Goal: Task Accomplishment & Management: Use online tool/utility

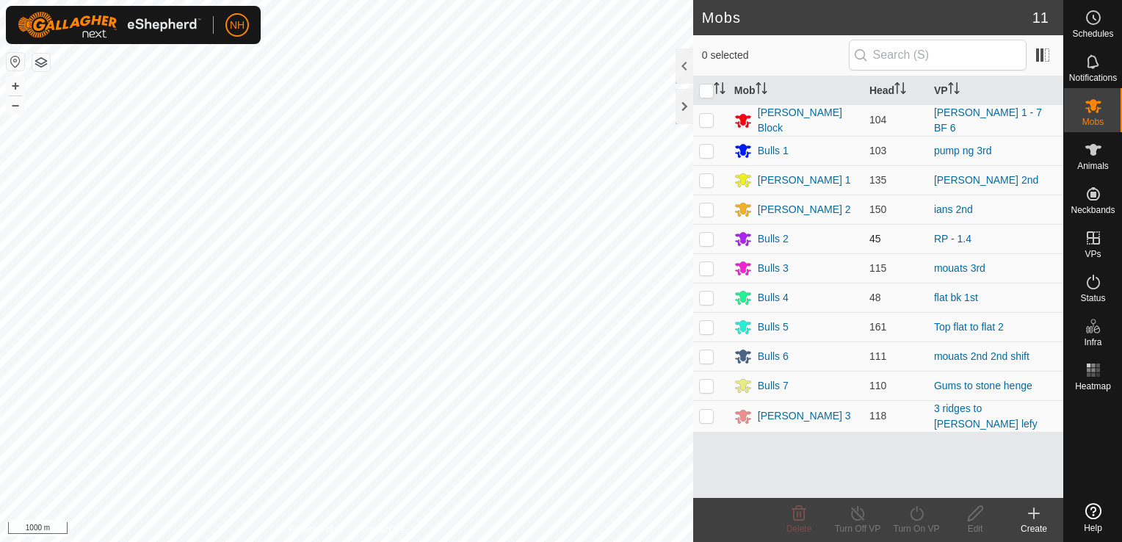
click at [710, 237] on p-checkbox at bounding box center [706, 239] width 15 height 12
checkbox input "true"
click at [913, 516] on icon at bounding box center [917, 514] width 18 height 18
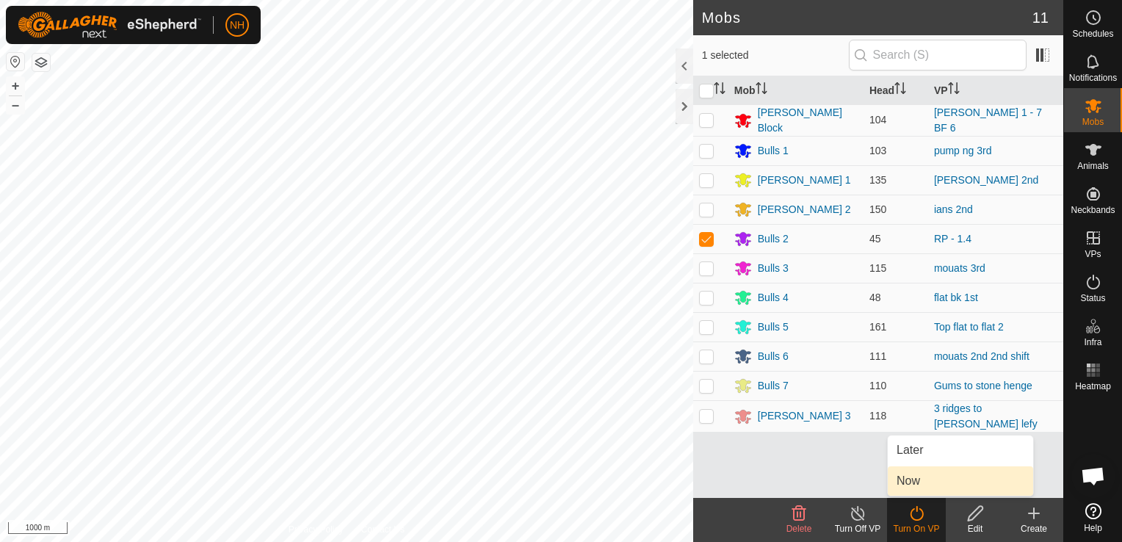
click at [918, 481] on link "Now" at bounding box center [960, 480] width 145 height 29
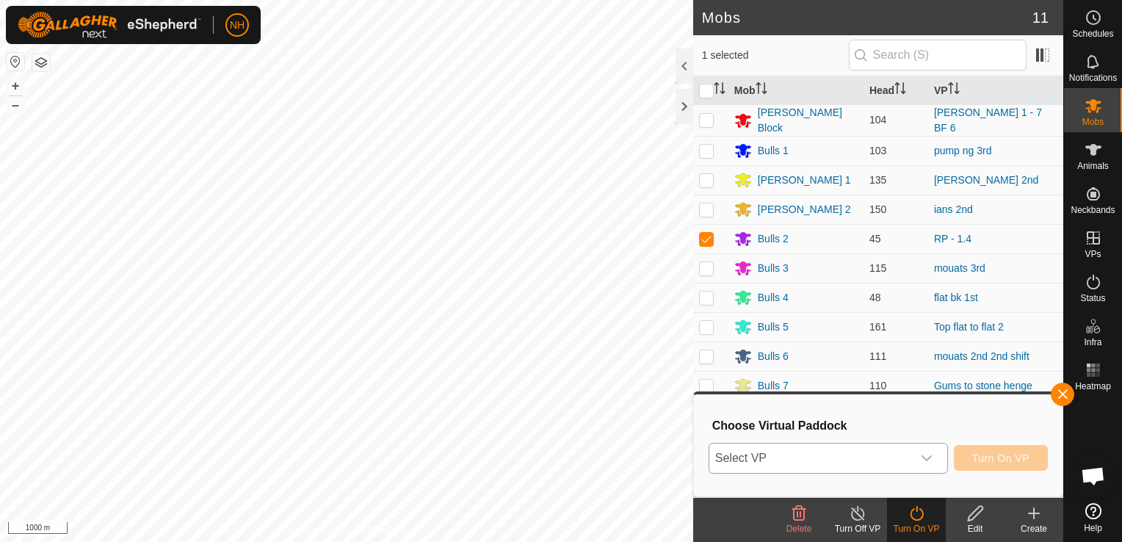
click at [905, 452] on span "Select VP" at bounding box center [811, 458] width 203 height 29
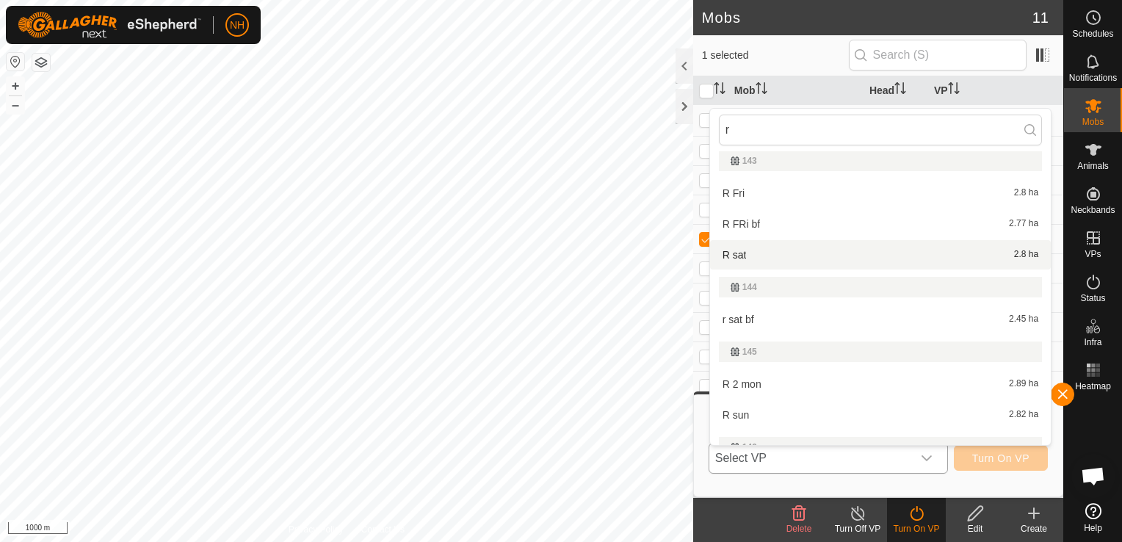
scroll to position [294, 0]
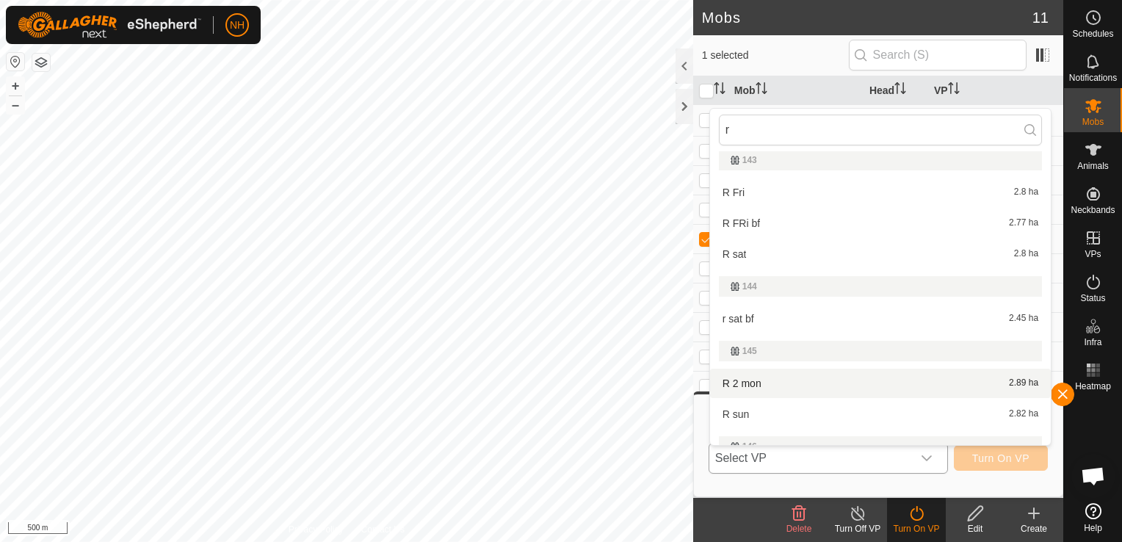
type input "r"
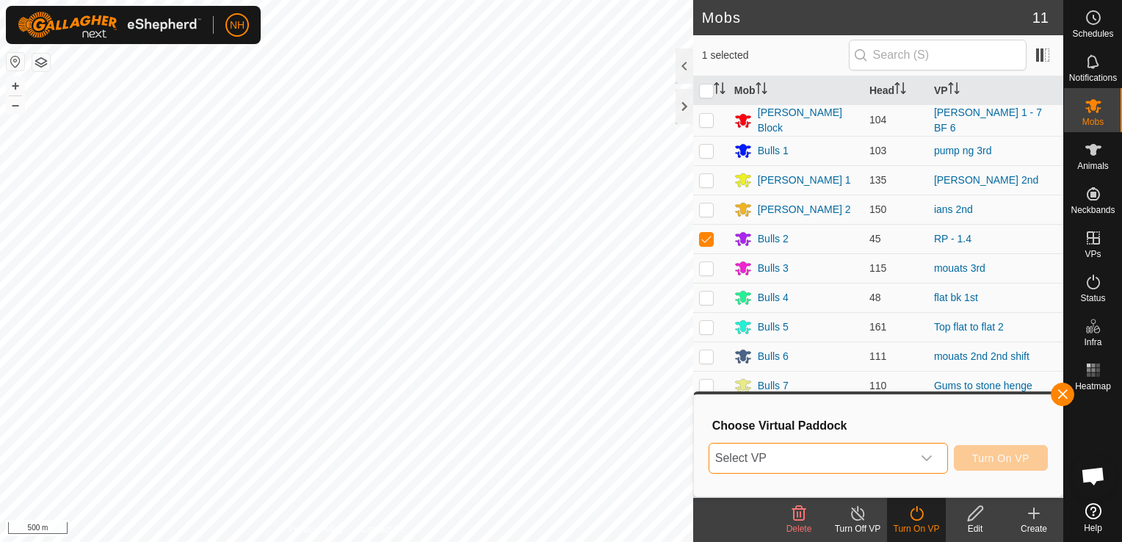
click at [804, 455] on span "Select VP" at bounding box center [811, 458] width 203 height 29
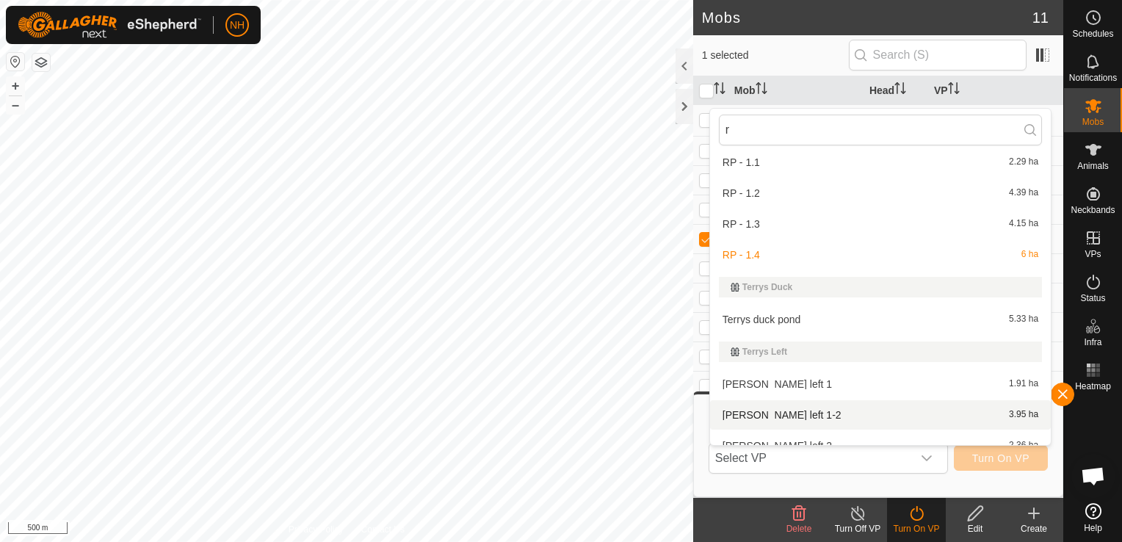
scroll to position [3012, 0]
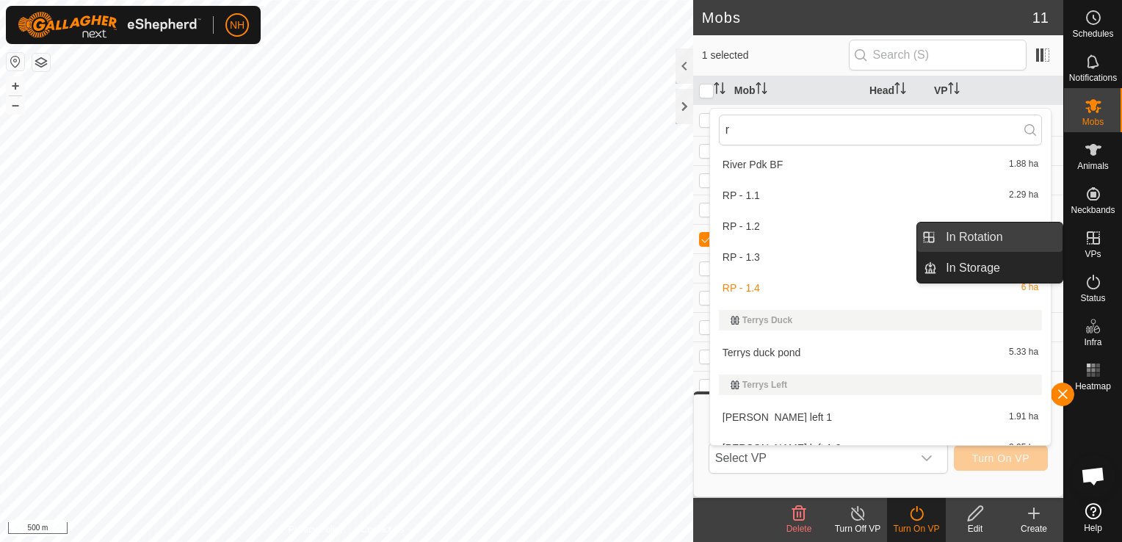
click at [977, 242] on link "In Rotation" at bounding box center [1000, 237] width 126 height 29
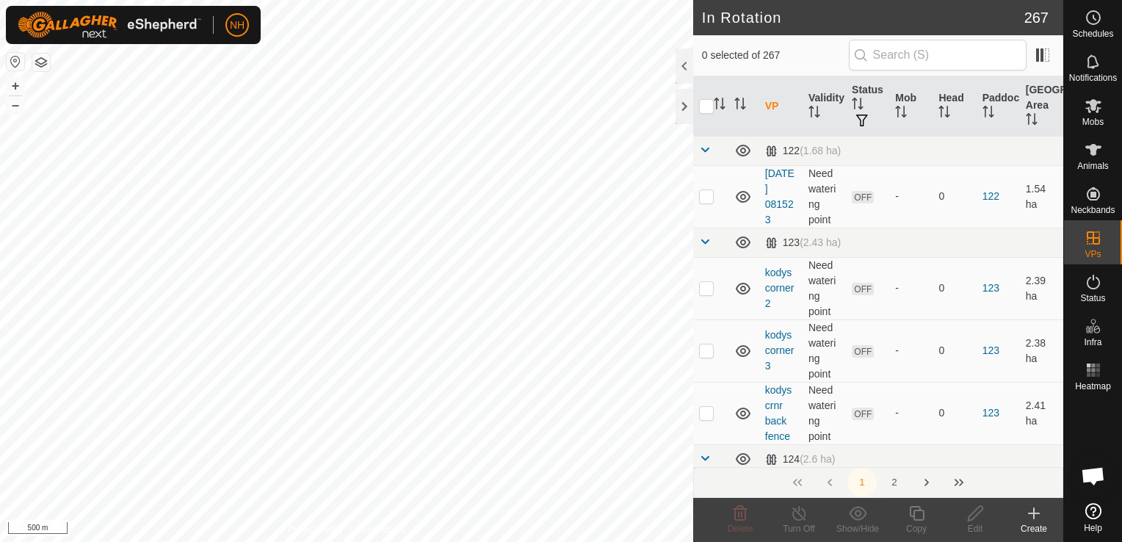
click at [1031, 513] on icon at bounding box center [1034, 513] width 10 height 0
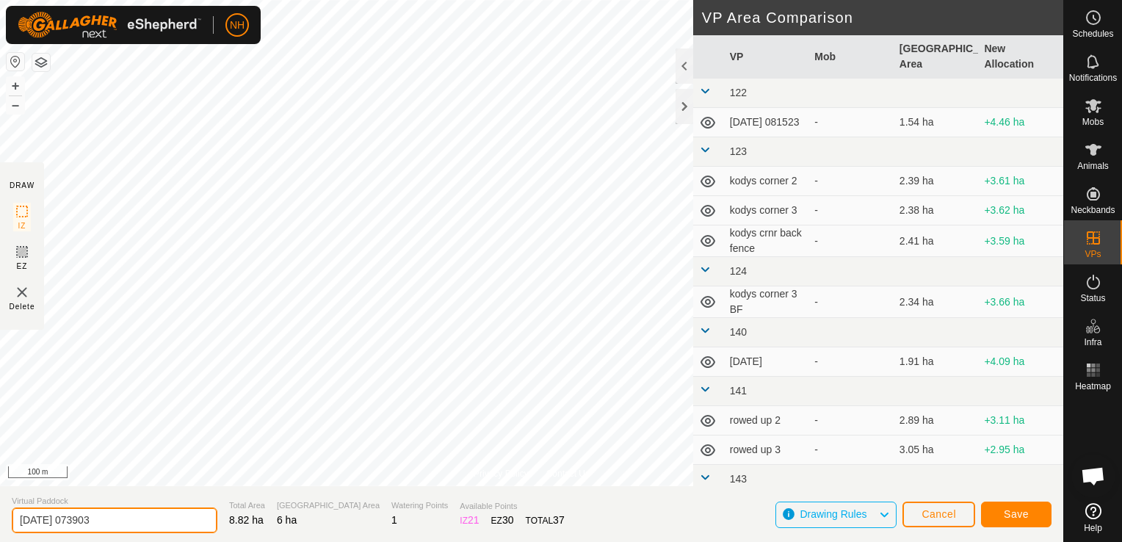
click at [143, 522] on input "[DATE] 073903" at bounding box center [115, 521] width 206 height 26
type input "2"
type input "river 3rd"
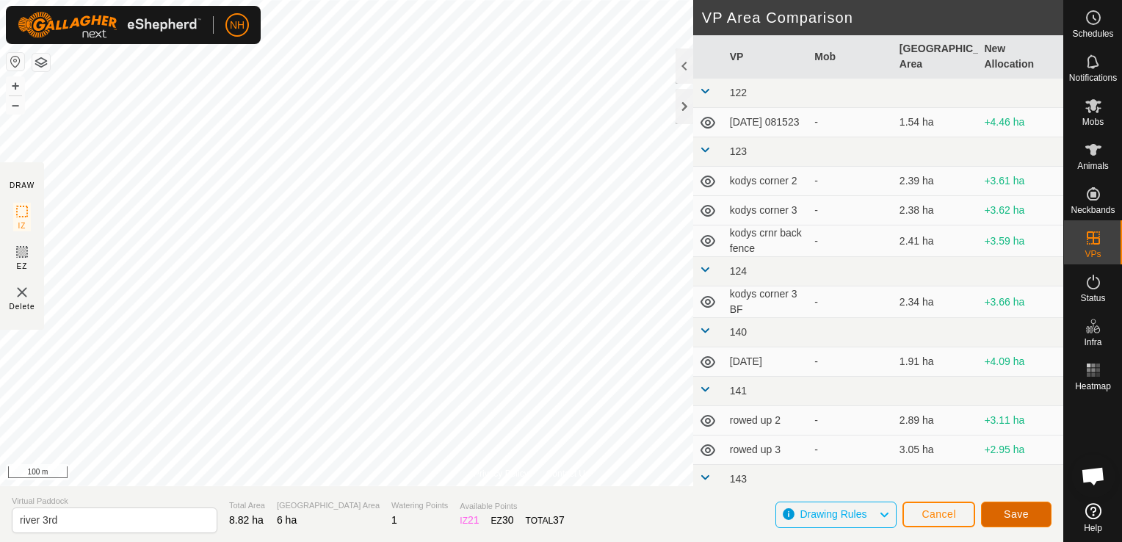
click at [1005, 512] on span "Save" at bounding box center [1016, 514] width 25 height 12
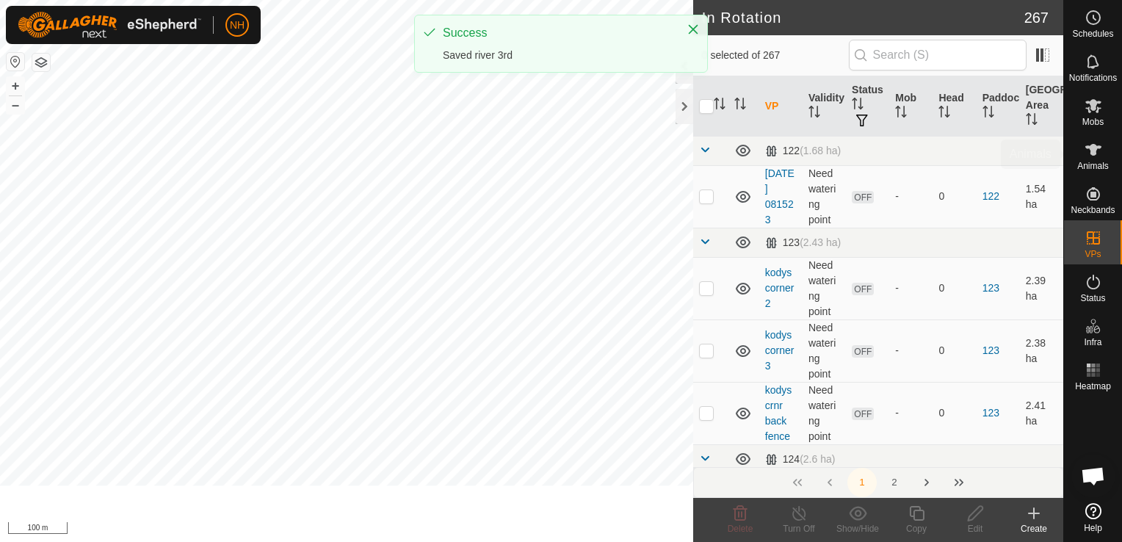
click at [1092, 118] on span "Mobs" at bounding box center [1093, 122] width 21 height 9
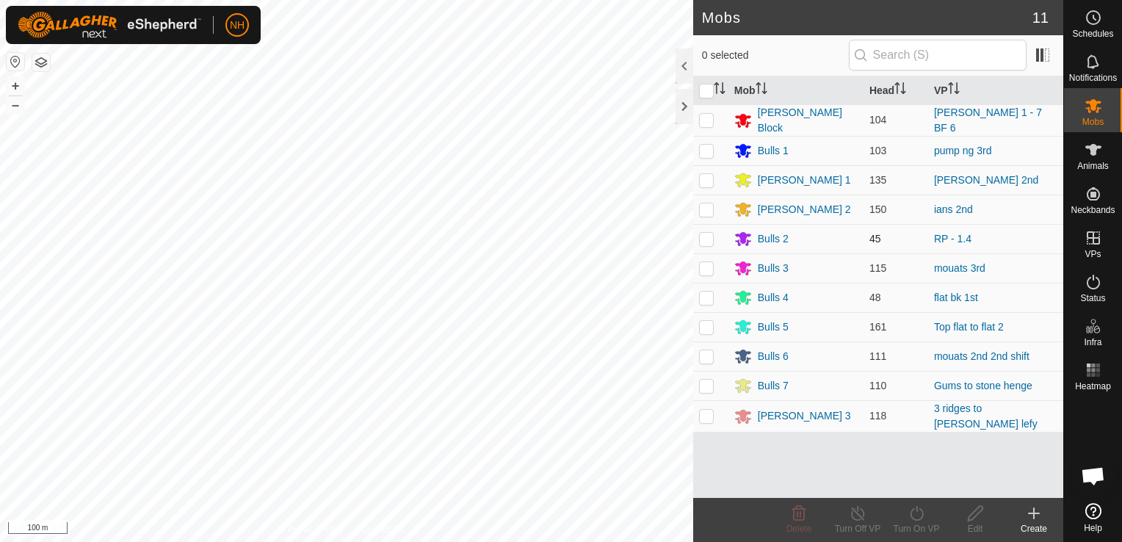
click at [701, 235] on p-checkbox at bounding box center [706, 239] width 15 height 12
checkbox input "true"
click at [914, 517] on icon at bounding box center [917, 514] width 18 height 18
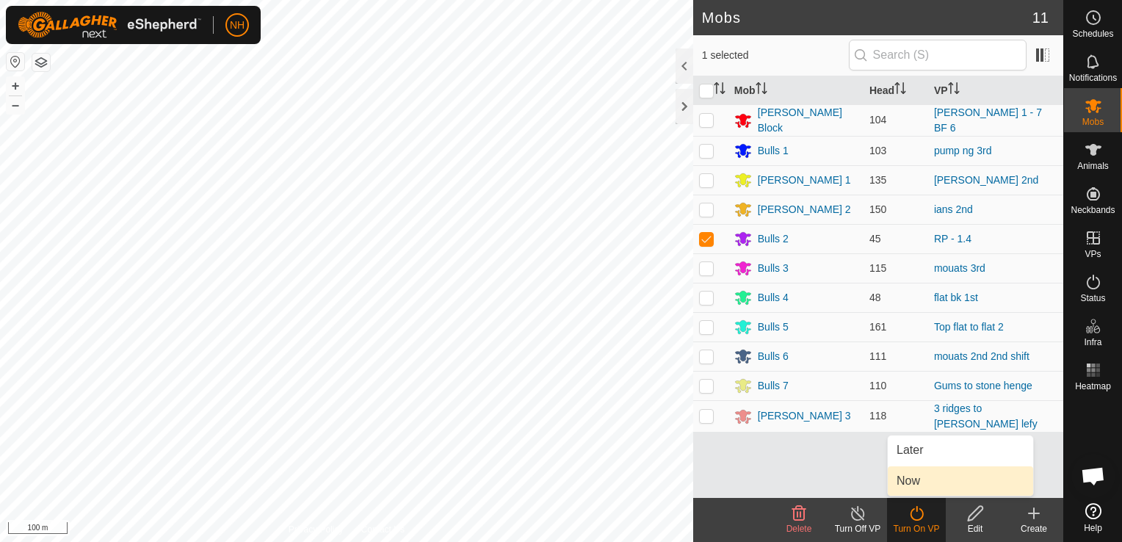
click at [905, 484] on link "Now" at bounding box center [960, 480] width 145 height 29
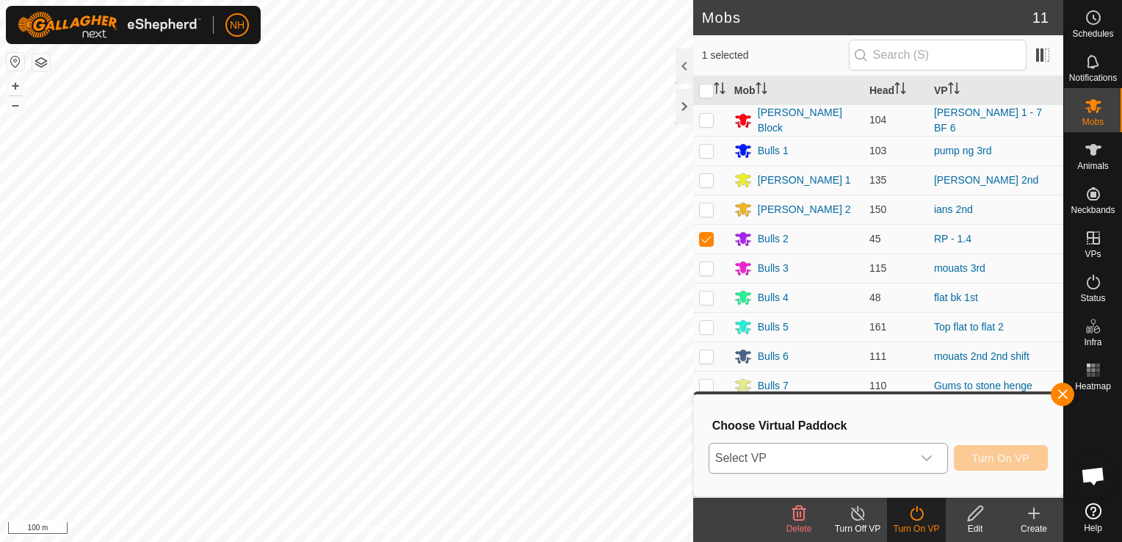
click at [823, 455] on span "Select VP" at bounding box center [811, 458] width 203 height 29
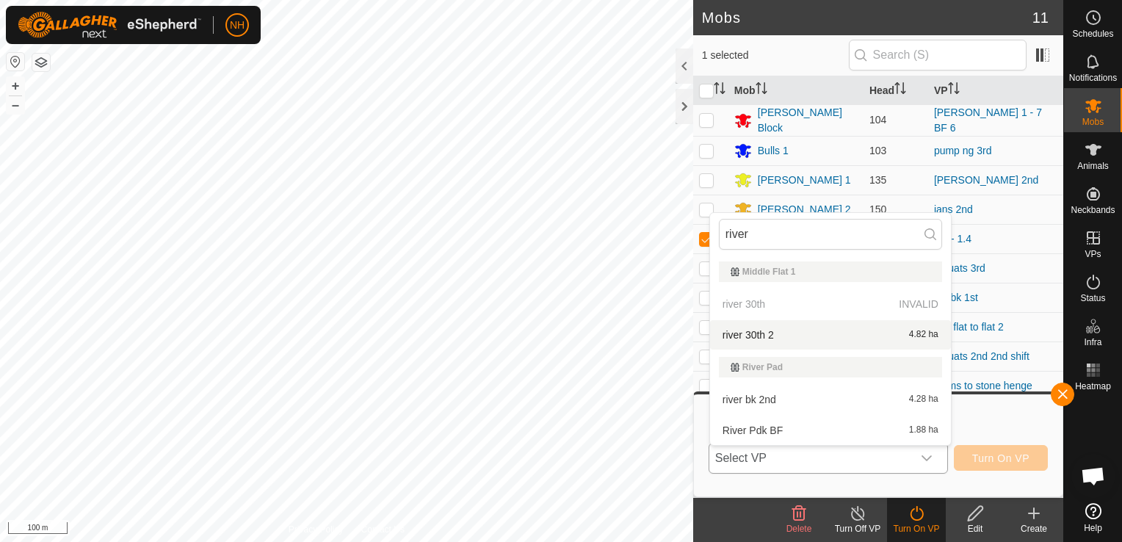
type input "river"
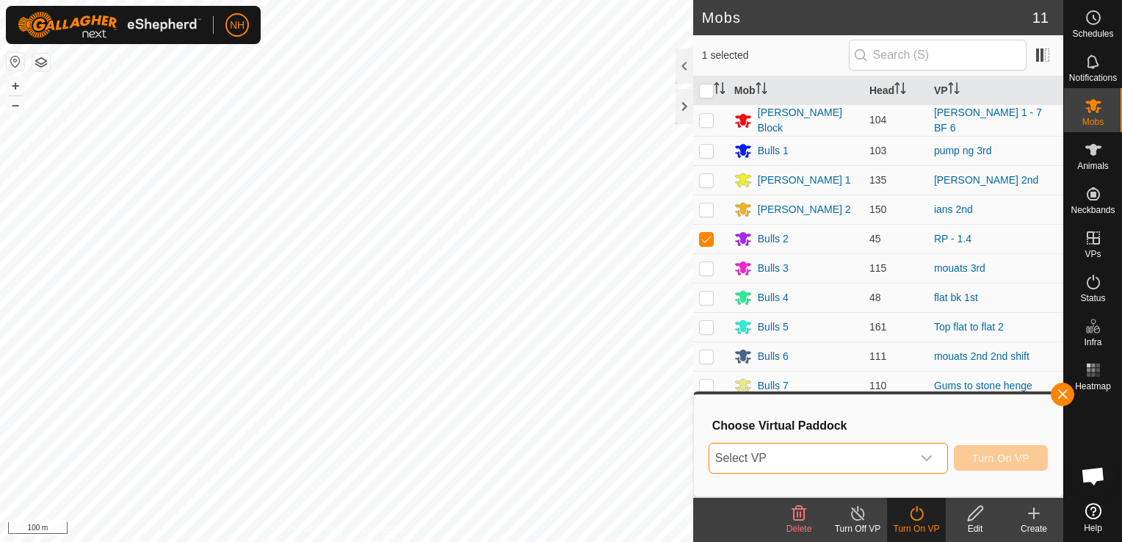
click at [766, 457] on span "Select VP" at bounding box center [811, 458] width 203 height 29
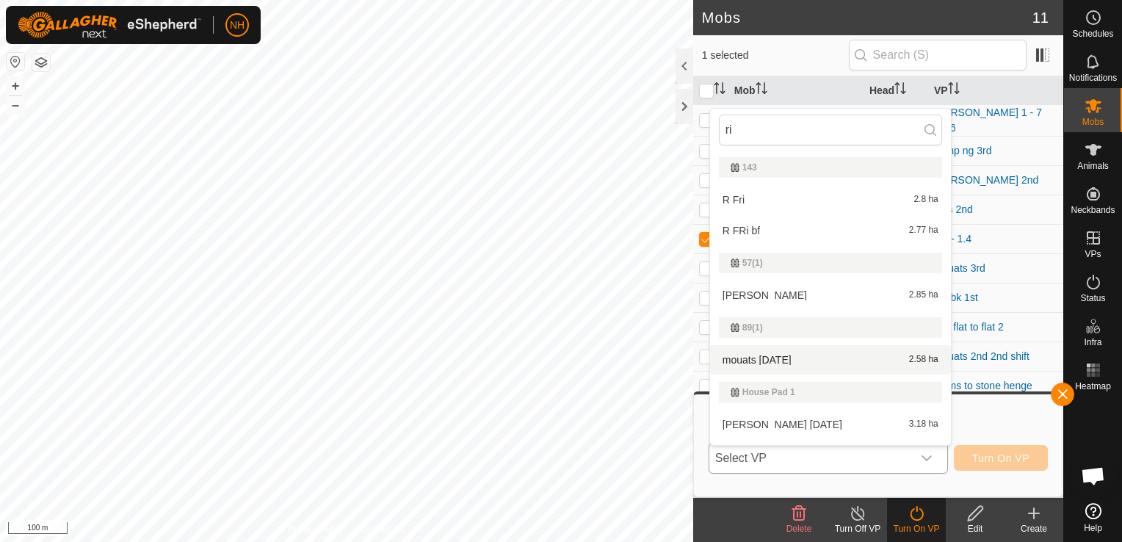
type input "r"
type input "riv"
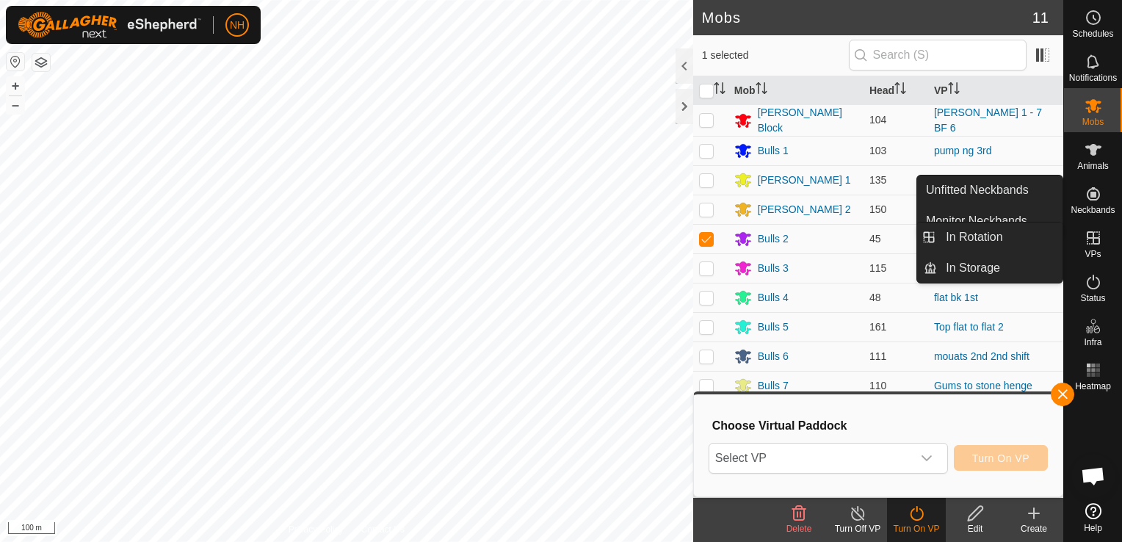
click at [1097, 246] on icon at bounding box center [1094, 238] width 18 height 18
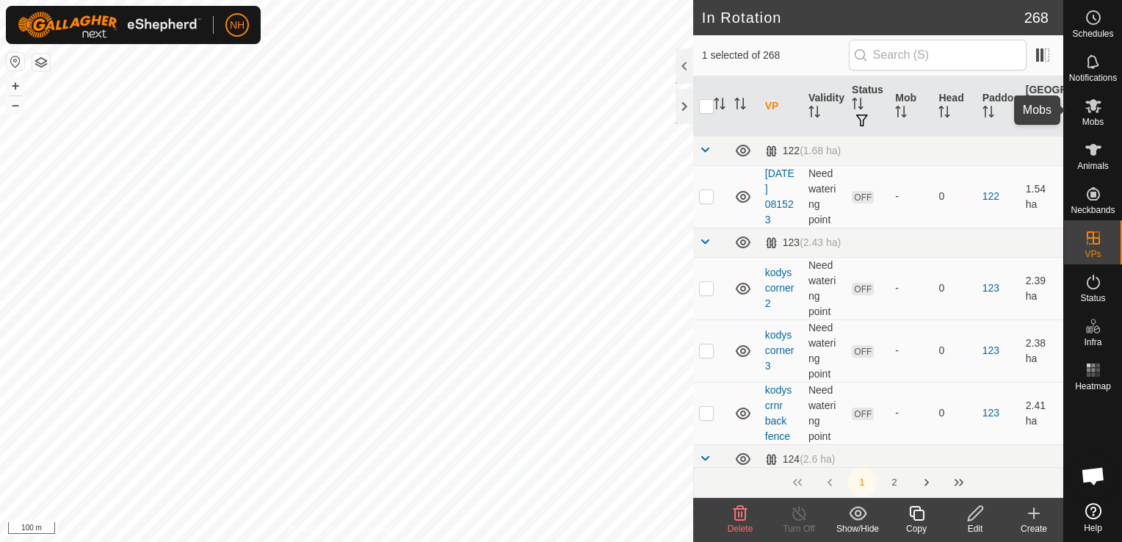
click at [1089, 118] on span "Mobs" at bounding box center [1093, 122] width 21 height 9
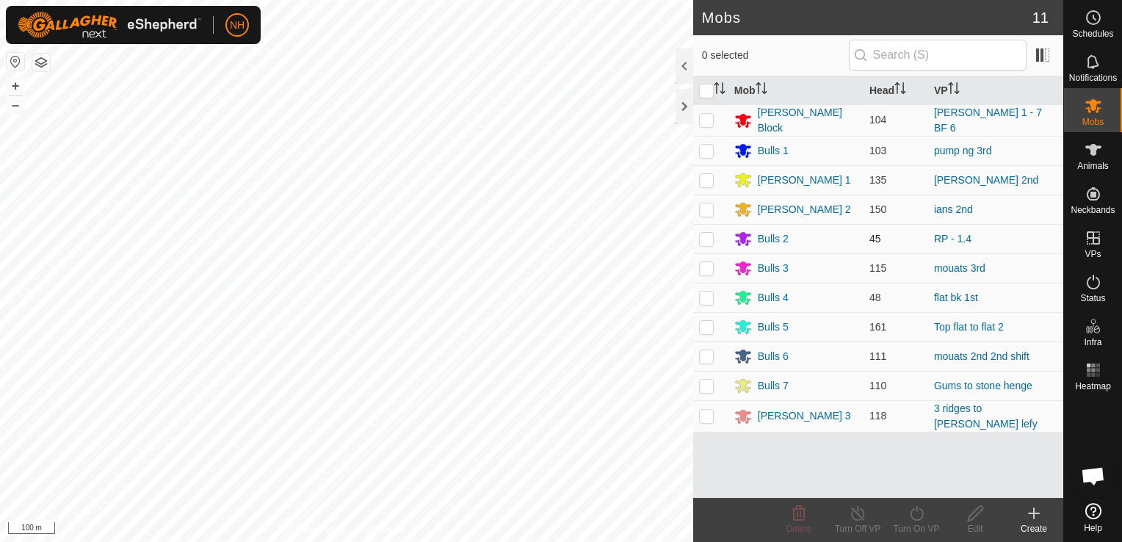
click at [711, 239] on p-checkbox at bounding box center [706, 239] width 15 height 12
checkbox input "true"
click at [913, 516] on icon at bounding box center [917, 514] width 18 height 18
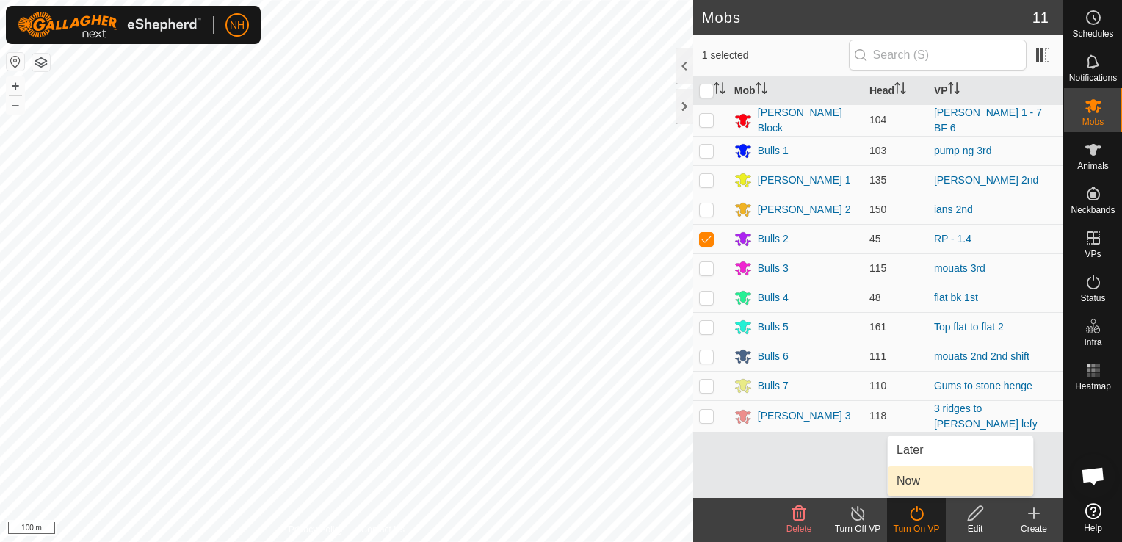
click at [914, 483] on link "Now" at bounding box center [960, 480] width 145 height 29
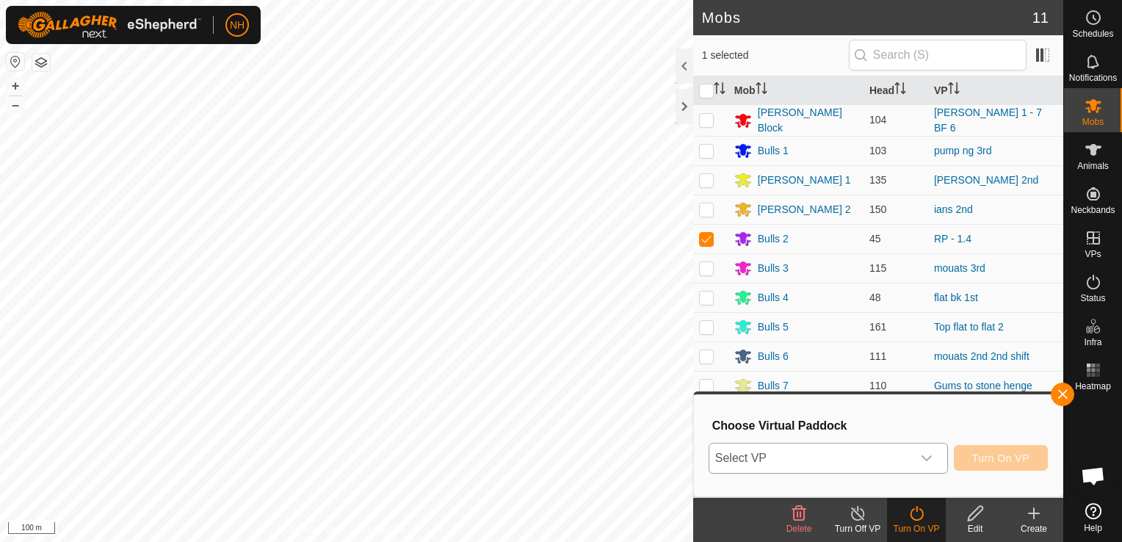
click at [845, 459] on span "Select VP" at bounding box center [811, 458] width 203 height 29
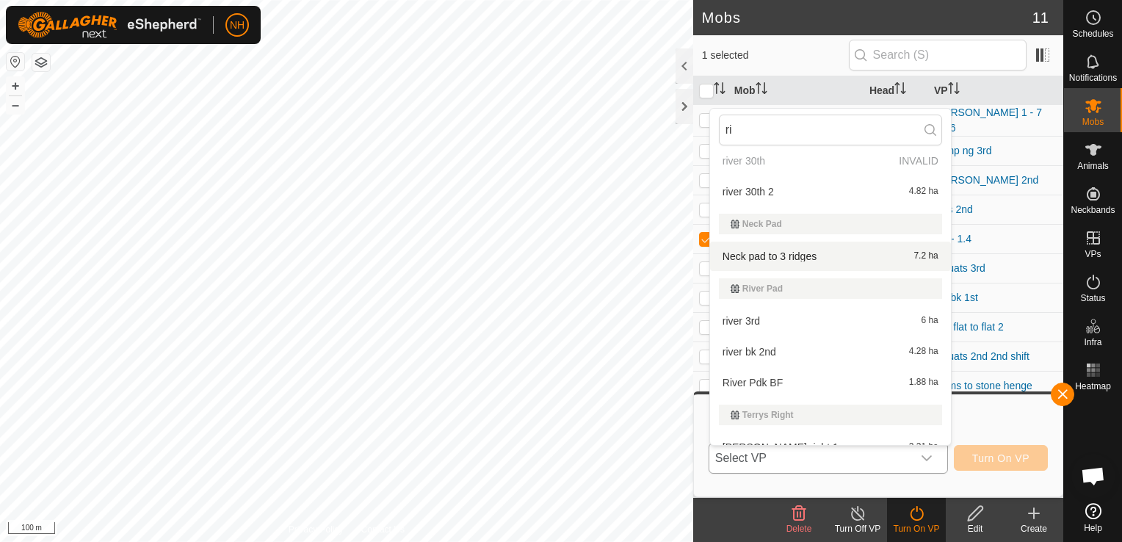
scroll to position [364, 0]
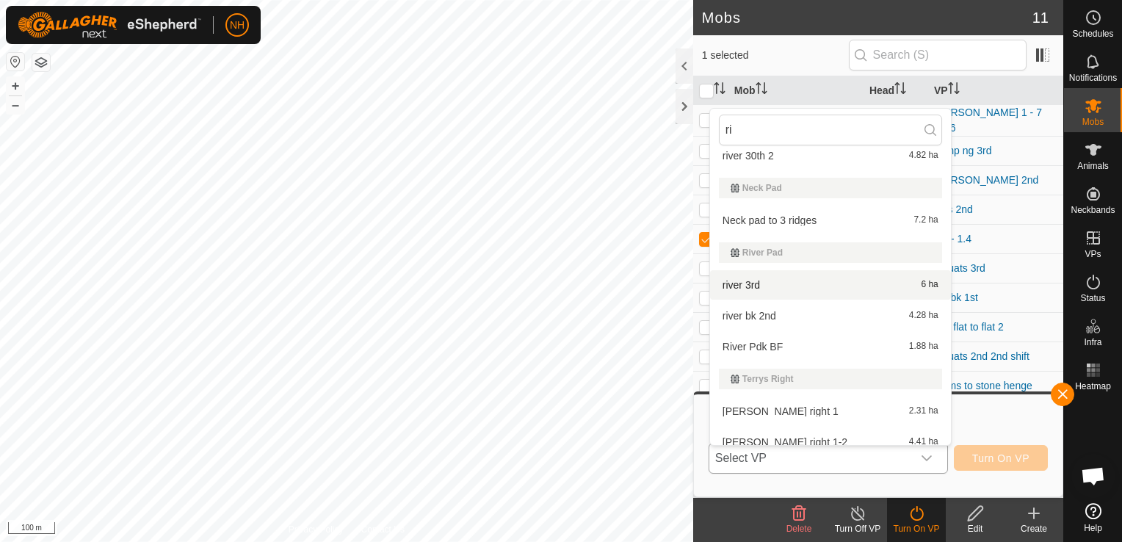
type input "ri"
click at [779, 289] on li "river 3rd 6 ha" at bounding box center [830, 284] width 241 height 29
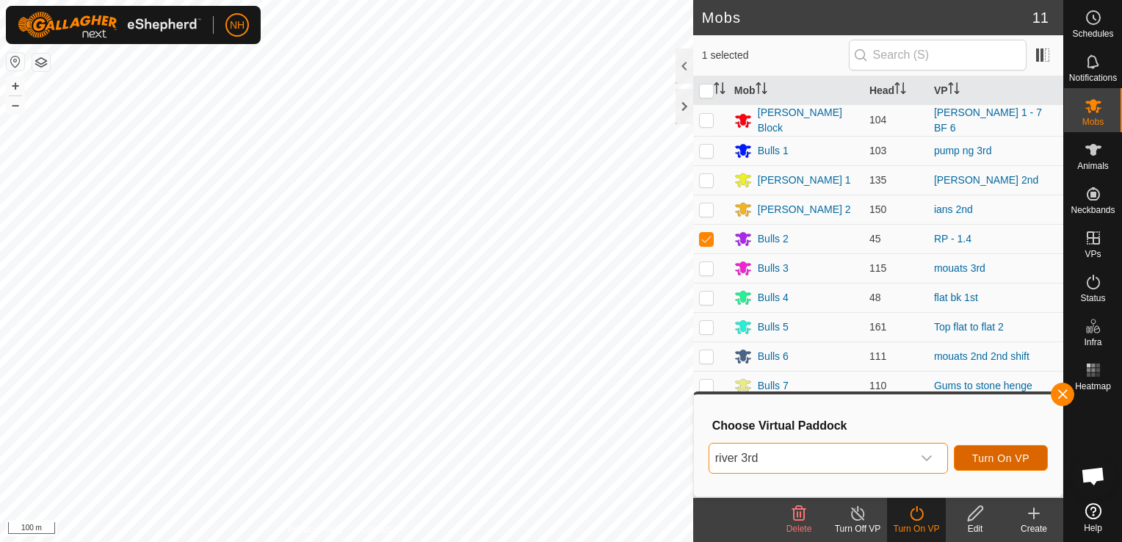
click at [1016, 456] on span "Turn On VP" at bounding box center [1001, 458] width 57 height 12
